Goal: Find contact information: Find contact information

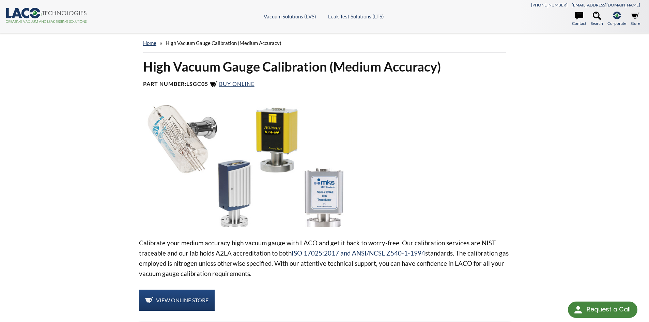
click at [469, 127] on div at bounding box center [435, 166] width 149 height 122
click at [580, 23] on link "Contact" at bounding box center [579, 19] width 14 height 15
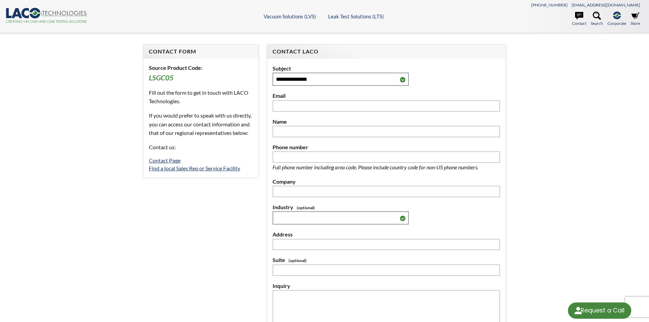
select select "Tiện ích dịch ngôn ngữ"
click at [209, 171] on link "Find a local Sales Rep or Service Facility" at bounding box center [194, 168] width 91 height 6
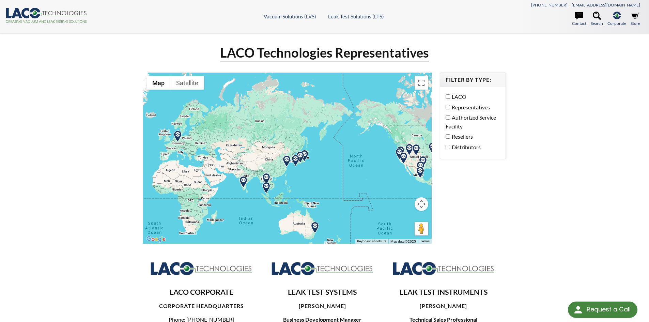
drag, startPoint x: 263, startPoint y: 175, endPoint x: 402, endPoint y: 172, distance: 138.4
click at [402, 172] on div at bounding box center [287, 158] width 289 height 171
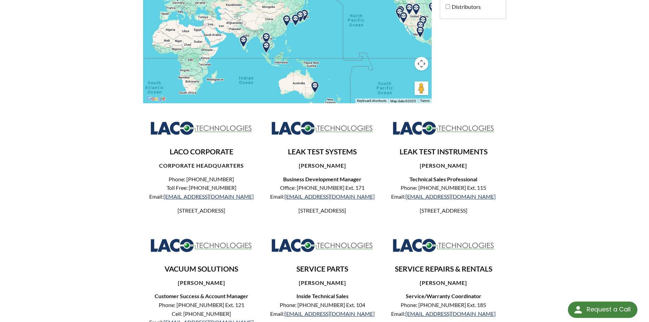
scroll to position [68, 0]
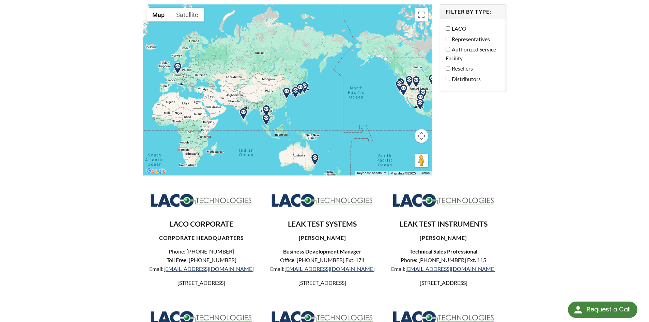
click at [287, 93] on img at bounding box center [287, 93] width 12 height 12
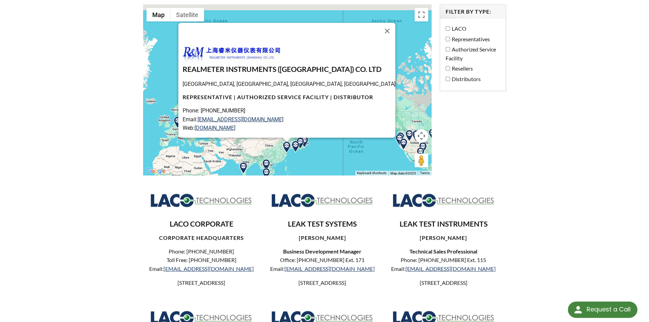
click at [267, 162] on img at bounding box center [266, 165] width 12 height 12
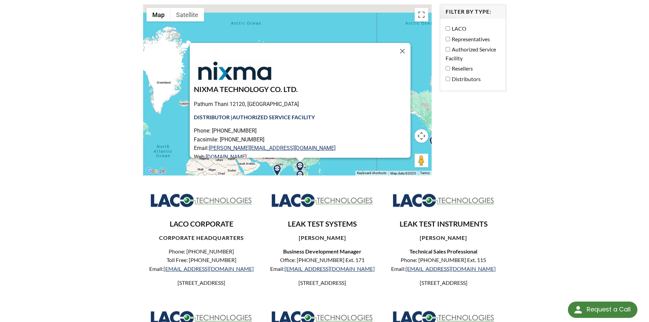
drag, startPoint x: 305, startPoint y: 155, endPoint x: 334, endPoint y: 156, distance: 28.6
click at [330, 169] on div "NIXMA TECHNOLOGY CO. LTD. Pathum Thani 12120, Thailand DISTRIBUTOR | AUTHORIZED…" at bounding box center [287, 89] width 289 height 171
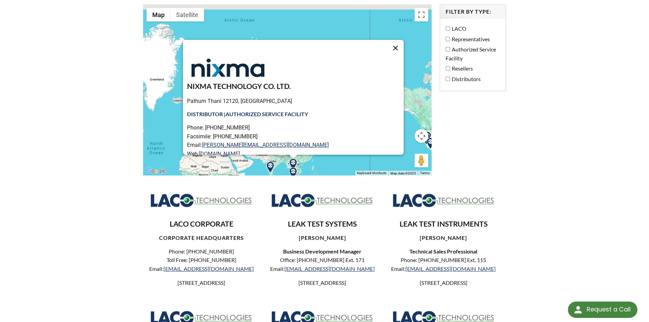
click at [391, 46] on button "Close" at bounding box center [395, 48] width 16 height 16
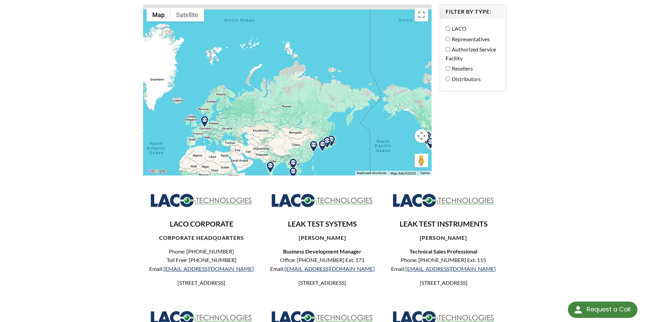
click at [322, 149] on img at bounding box center [323, 146] width 12 height 12
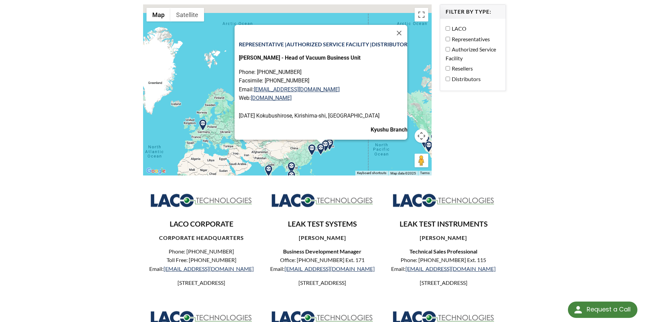
scroll to position [59, 0]
click at [313, 148] on img at bounding box center [312, 150] width 12 height 12
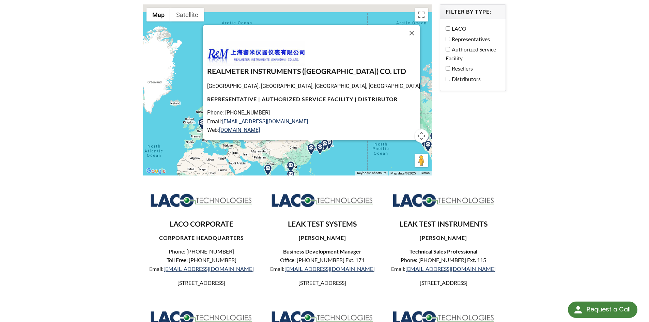
scroll to position [18, 0]
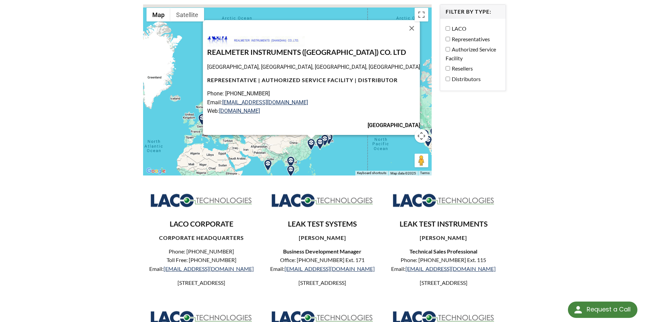
drag, startPoint x: 313, startPoint y: 155, endPoint x: 313, endPoint y: 146, distance: 8.9
click at [313, 146] on img at bounding box center [311, 145] width 12 height 12
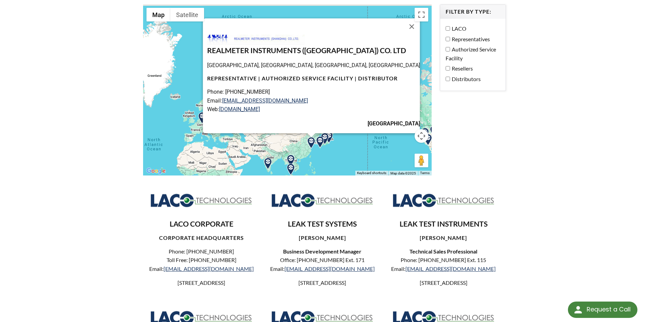
click at [292, 169] on img at bounding box center [291, 170] width 12 height 12
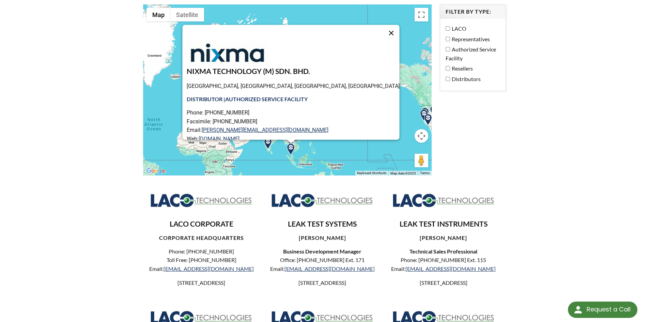
click at [383, 36] on button "Close" at bounding box center [391, 33] width 16 height 16
